Goal: Navigation & Orientation: Go to known website

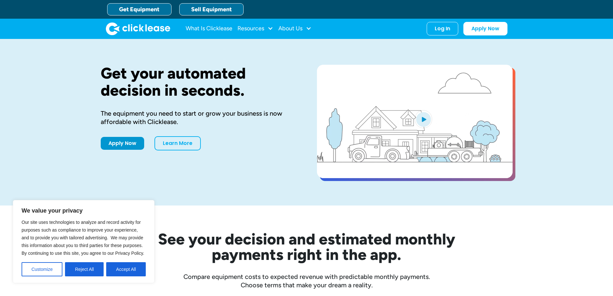
click at [210, 10] on link "Sell Equipment" at bounding box center [211, 9] width 64 height 12
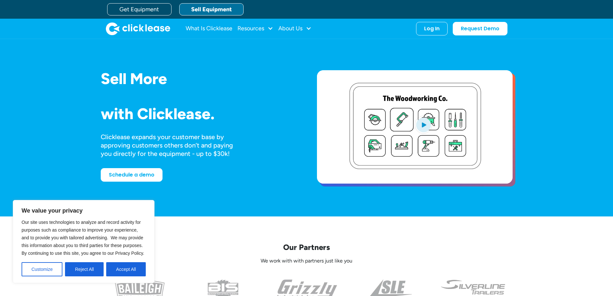
drag, startPoint x: 120, startPoint y: 273, endPoint x: 153, endPoint y: 269, distance: 33.1
click at [120, 273] on button "Accept All" at bounding box center [126, 269] width 40 height 14
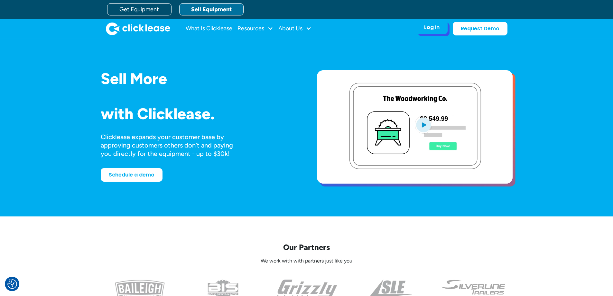
click at [429, 25] on div "Log In" at bounding box center [431, 27] width 15 height 6
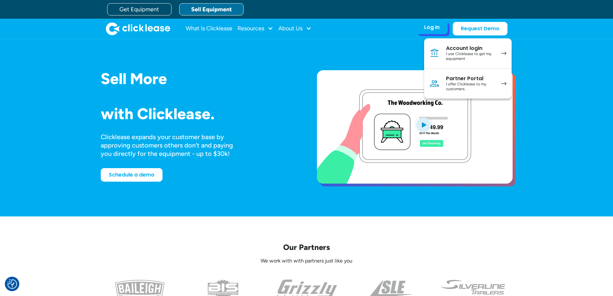
click at [475, 82] on div "I offer Clicklease to my customers." at bounding box center [470, 87] width 49 height 10
